Goal: Transaction & Acquisition: Purchase product/service

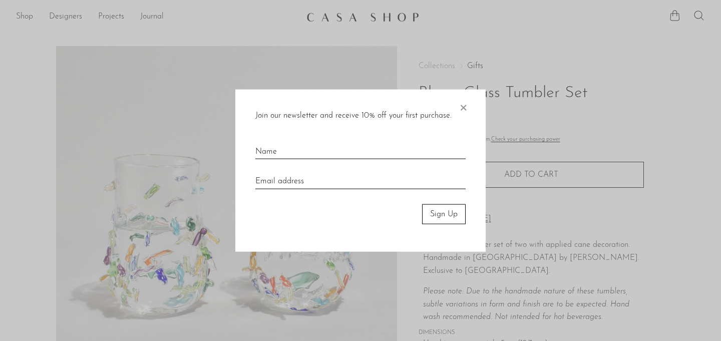
click at [462, 106] on span "×" at bounding box center [463, 105] width 10 height 32
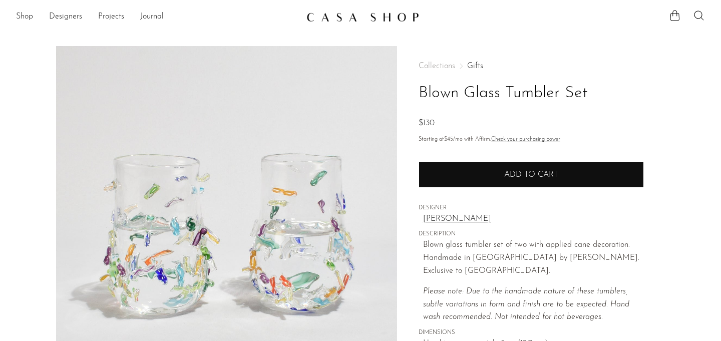
click at [506, 183] on button "Add to cart" at bounding box center [531, 175] width 225 height 26
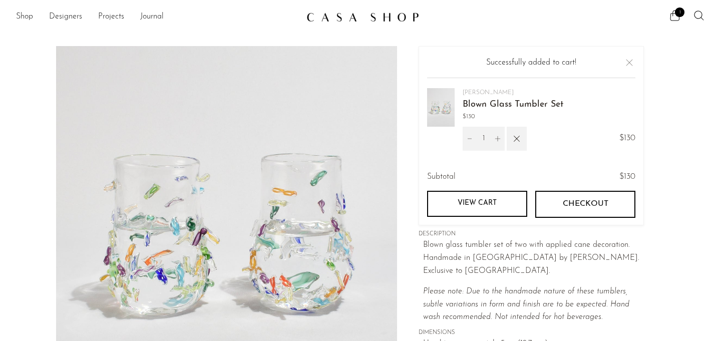
click at [611, 286] on p "Please note: Due to the handmade nature of these tumblers, subtle variations in…" at bounding box center [533, 305] width 221 height 39
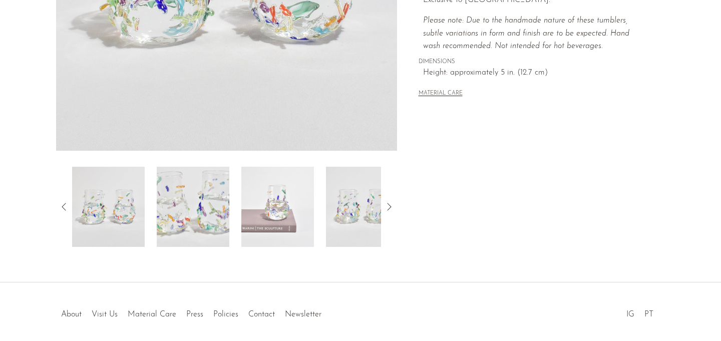
scroll to position [271, 0]
click at [197, 220] on img at bounding box center [193, 207] width 73 height 80
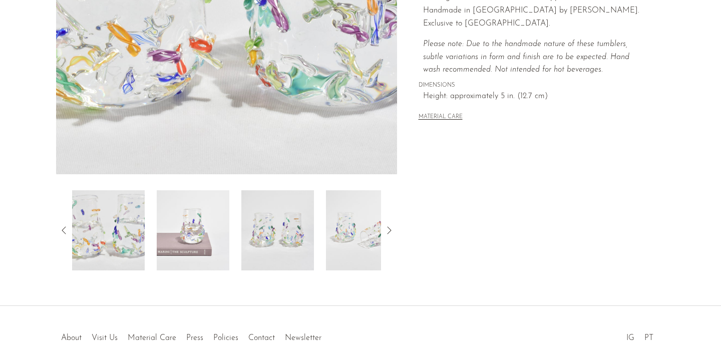
scroll to position [254, 0]
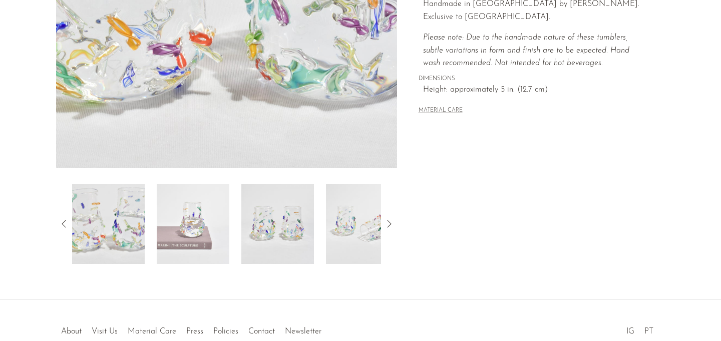
click at [206, 231] on img at bounding box center [193, 224] width 73 height 80
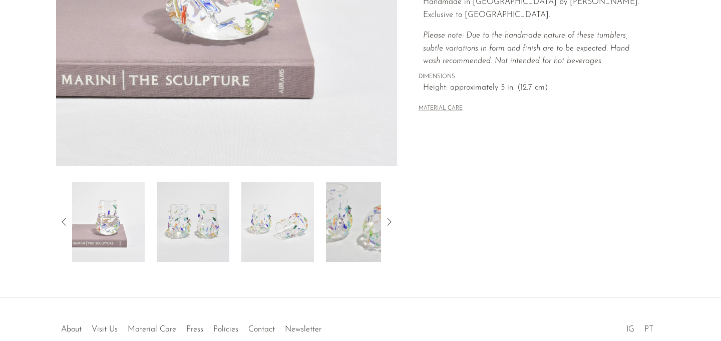
scroll to position [259, 0]
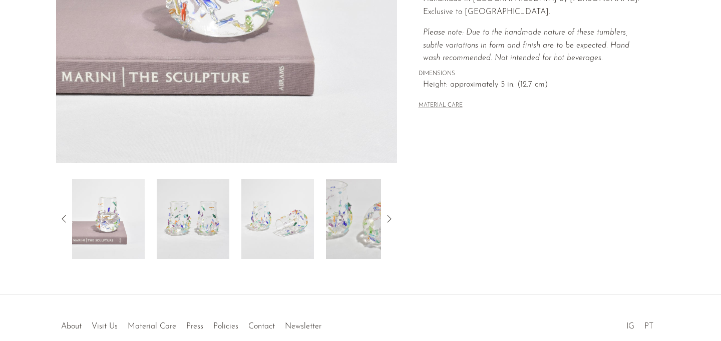
click at [221, 231] on img at bounding box center [193, 219] width 73 height 80
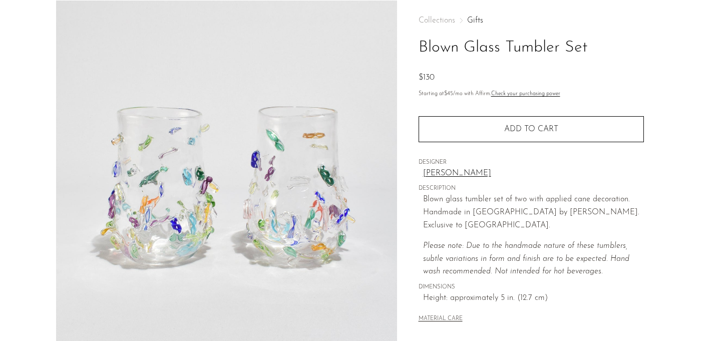
scroll to position [0, 0]
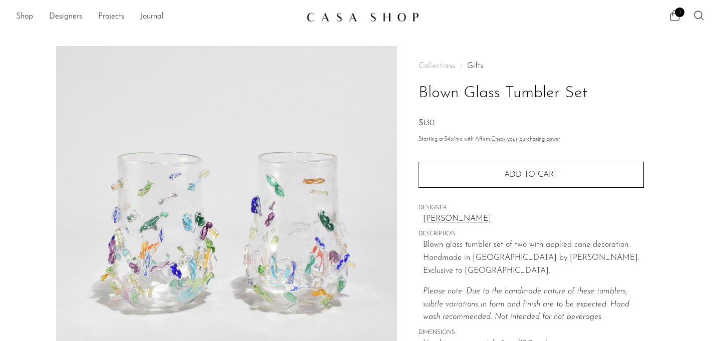
click at [21, 16] on link "Shop" at bounding box center [24, 17] width 17 height 13
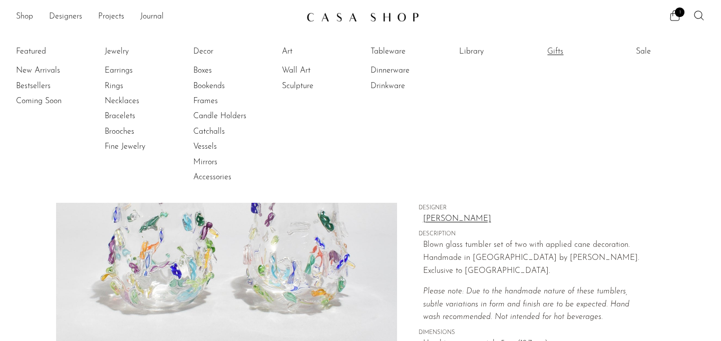
click at [556, 50] on link "Gifts" at bounding box center [585, 51] width 75 height 11
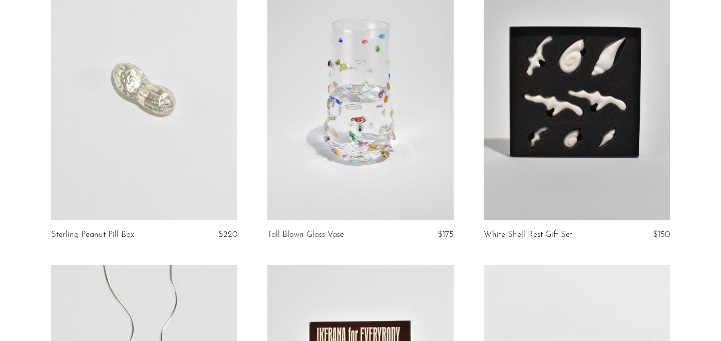
scroll to position [2556, 0]
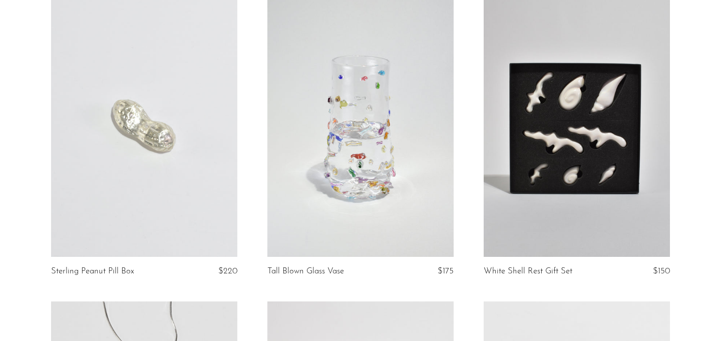
click at [343, 207] on link at bounding box center [361, 126] width 186 height 261
